Goal: Transaction & Acquisition: Purchase product/service

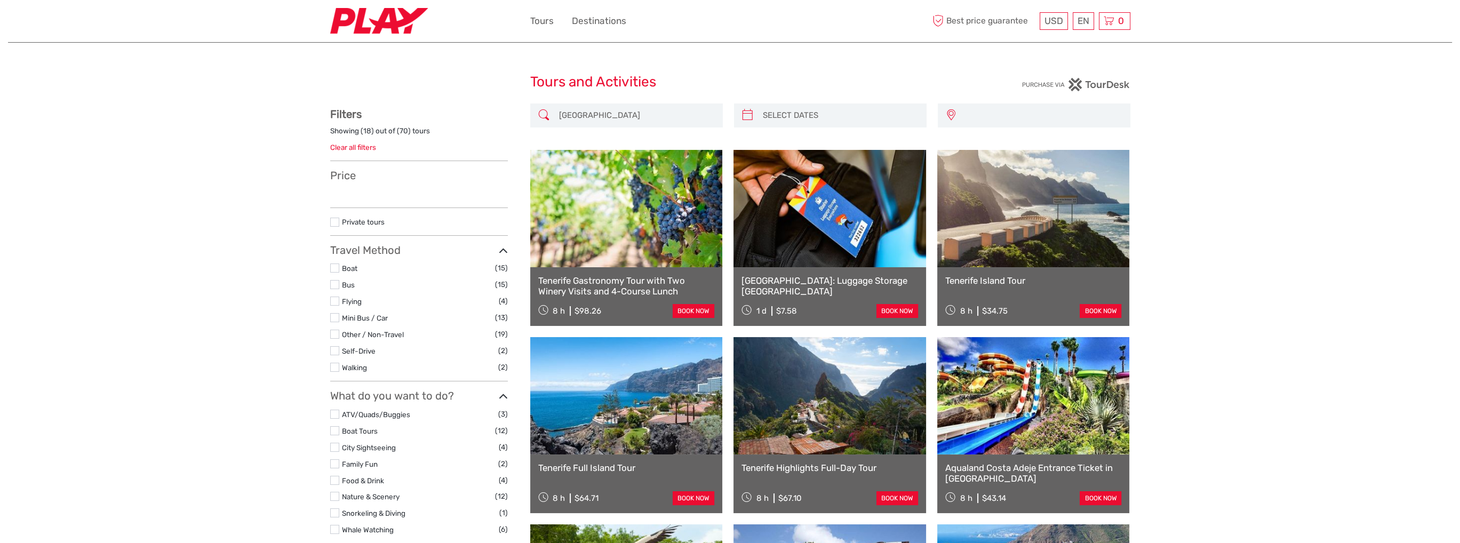
type input "[DATE] - [DATE]"
select select
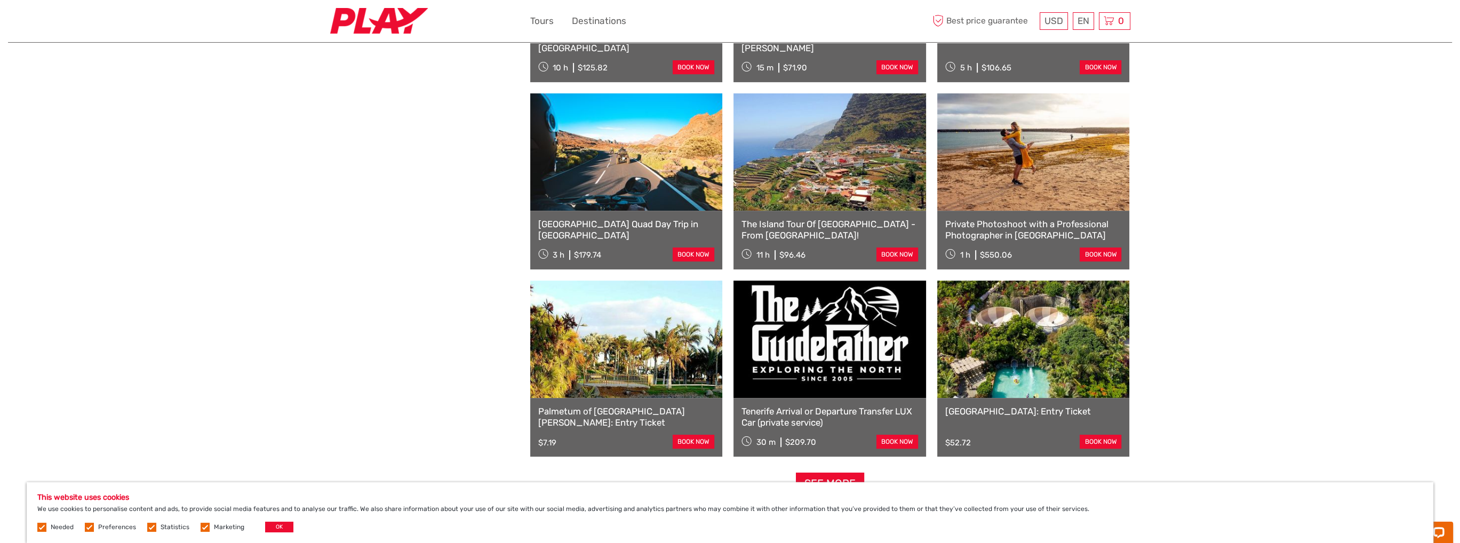
scroll to position [853, 0]
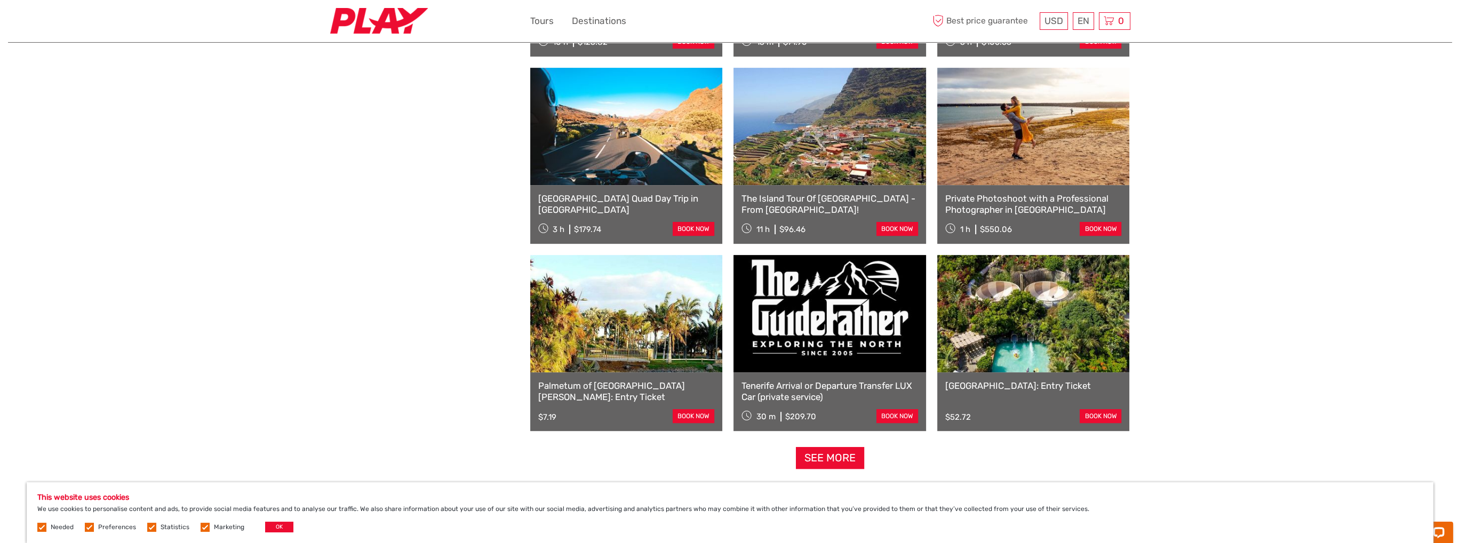
click at [1043, 228] on div "1 h $550.06 book now" at bounding box center [1033, 228] width 177 height 15
click at [1095, 230] on link "book now" at bounding box center [1101, 229] width 42 height 14
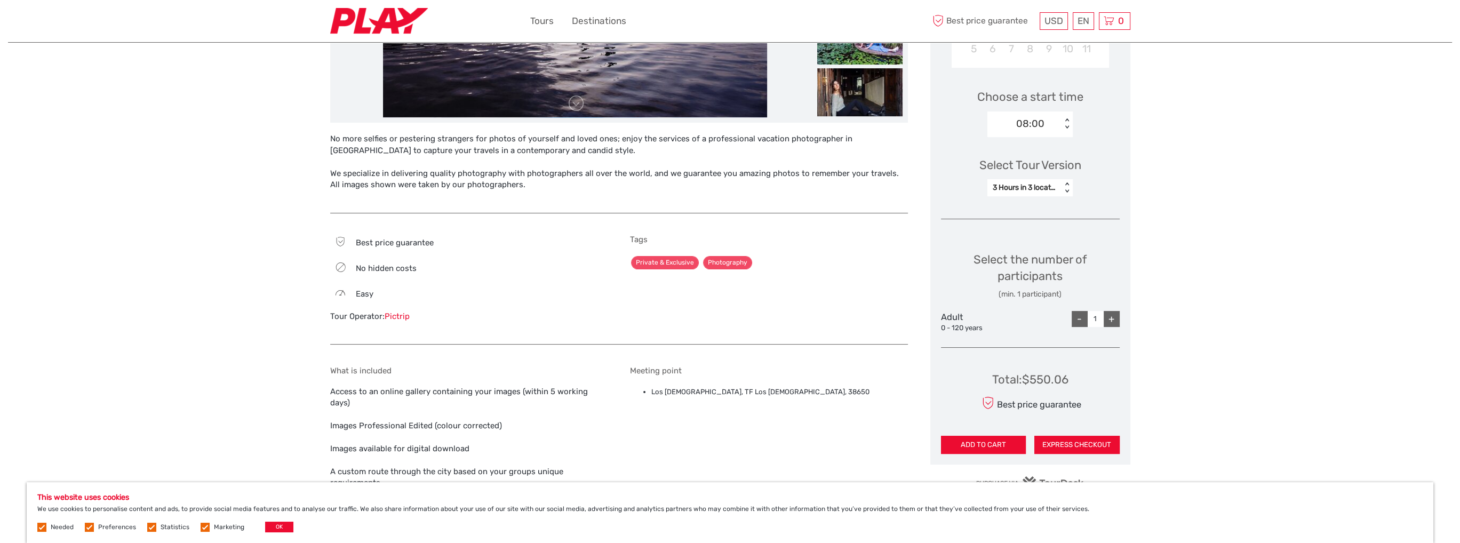
scroll to position [320, 0]
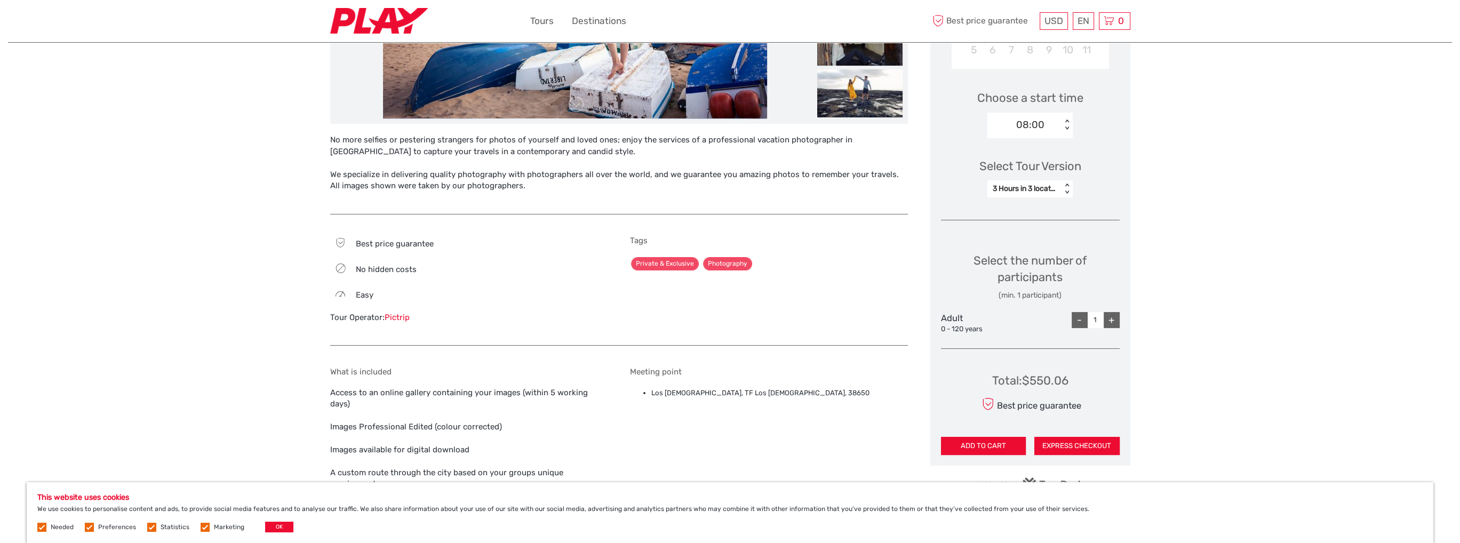
click at [1114, 321] on div "+" at bounding box center [1112, 320] width 16 height 16
type input "4"
drag, startPoint x: 1028, startPoint y: 384, endPoint x: 1068, endPoint y: 380, distance: 40.1
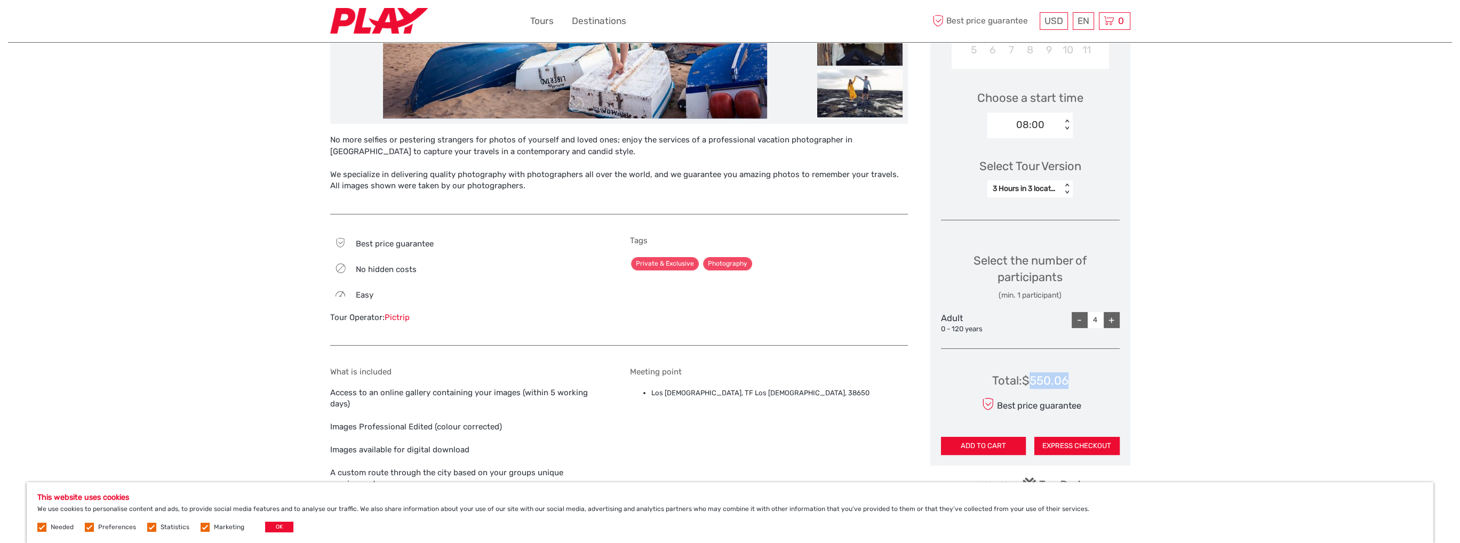
click at [1068, 380] on div "Total : $550.06" at bounding box center [1030, 380] width 76 height 17
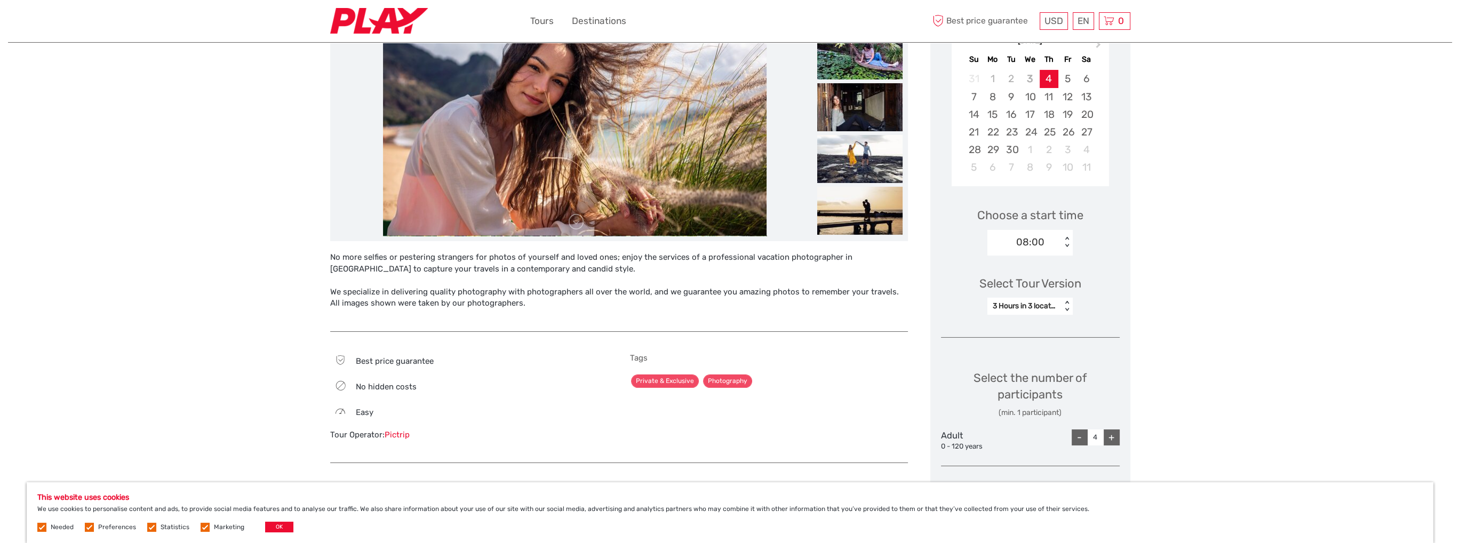
scroll to position [213, 0]
